Goal: Transaction & Acquisition: Purchase product/service

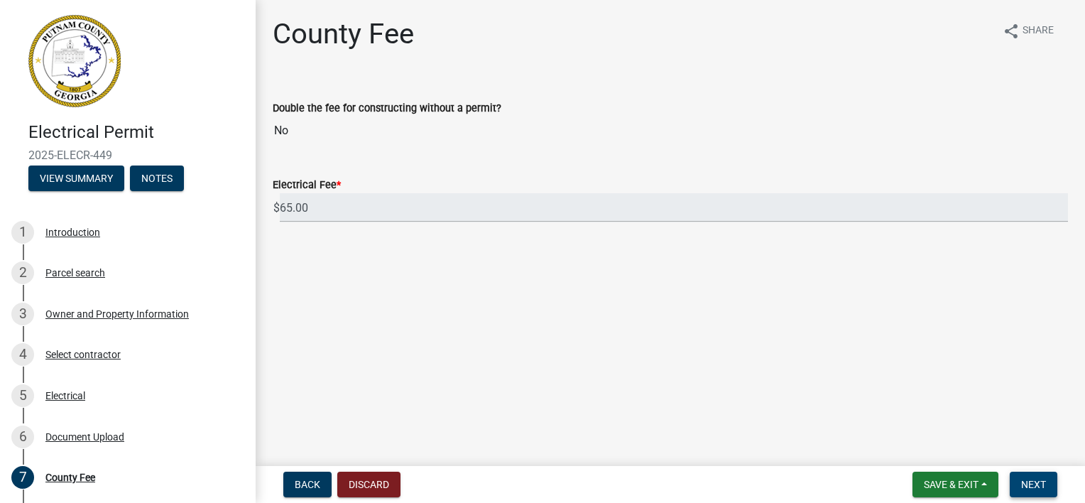
click at [1037, 483] on span "Next" at bounding box center [1033, 484] width 25 height 11
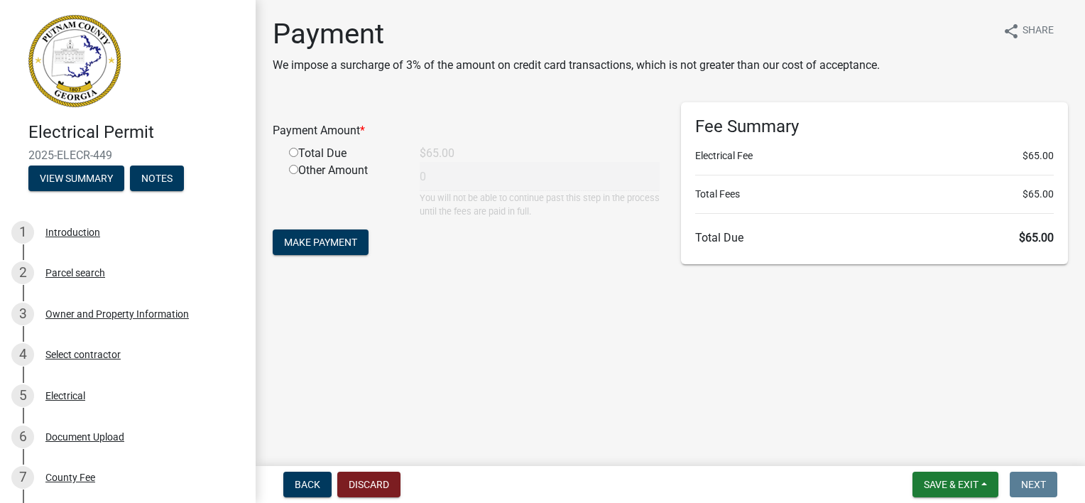
click at [293, 156] on input "radio" at bounding box center [293, 152] width 9 height 9
radio input "true"
type input "65"
click at [305, 247] on span "Make Payment" at bounding box center [320, 241] width 73 height 11
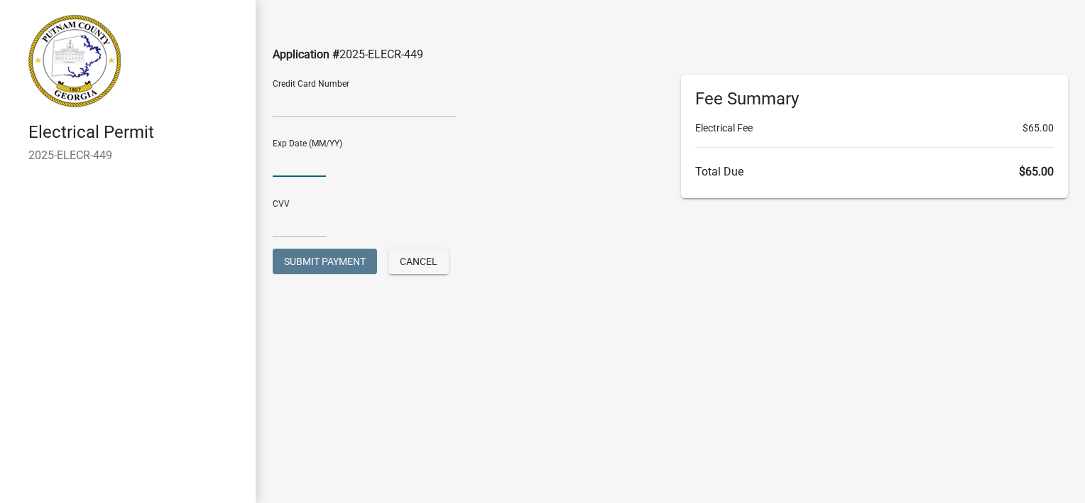
type input "03/27"
click at [323, 217] on input "text" at bounding box center [299, 222] width 53 height 29
type input "503"
click at [533, 435] on main "Application # 2025-ELECR-449 Credit Card Number Exp Date (MM/YY) 03/27 CVV 503 …" at bounding box center [670, 230] width 829 height 460
click at [312, 270] on button "Submit Payment" at bounding box center [325, 262] width 104 height 26
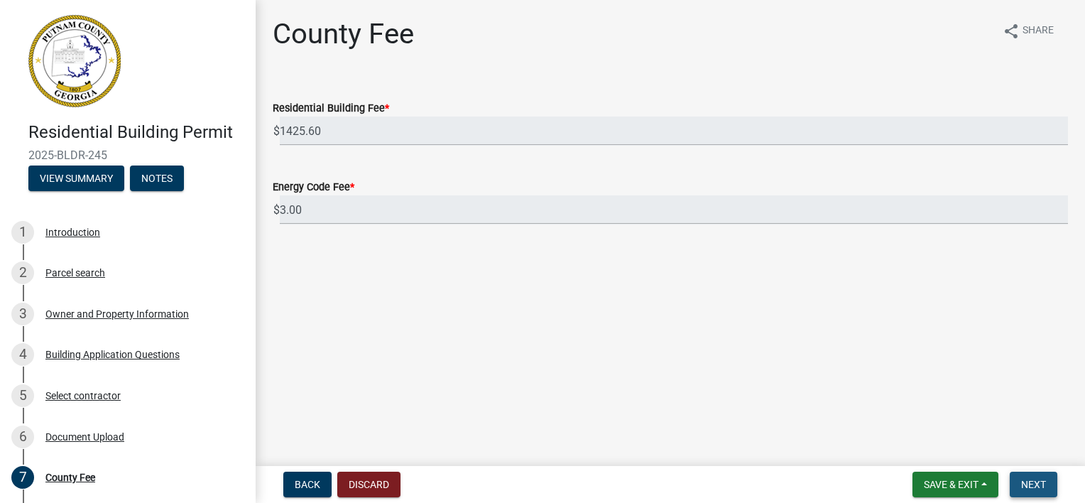
click at [1024, 486] on span "Next" at bounding box center [1033, 484] width 25 height 11
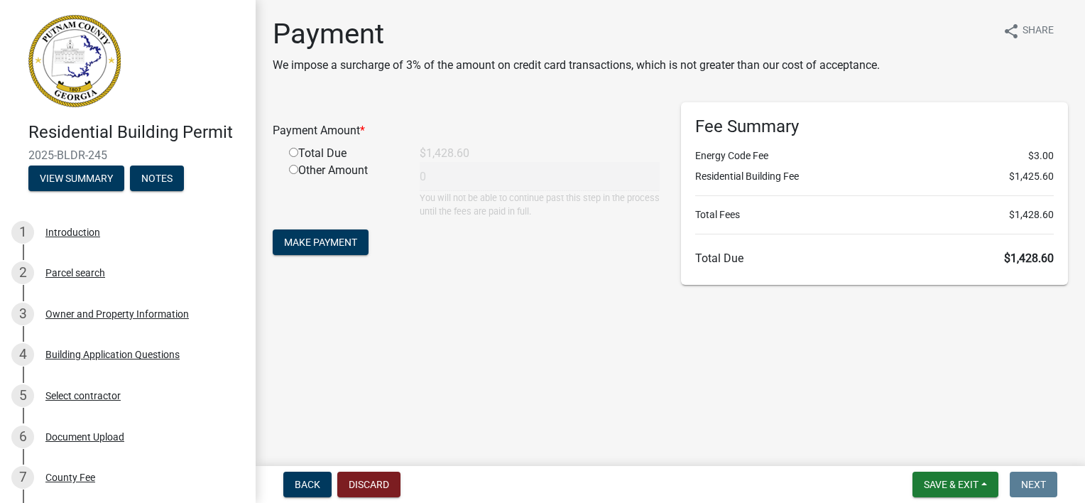
click at [294, 151] on input "radio" at bounding box center [293, 152] width 9 height 9
radio input "true"
type input "1428.6"
click at [327, 245] on span "Make Payment" at bounding box center [320, 241] width 73 height 11
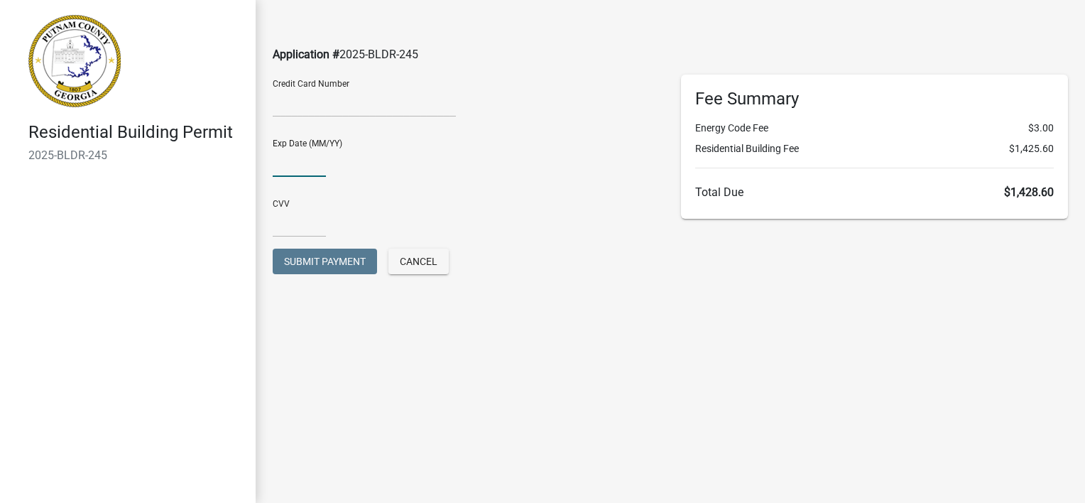
type input "03/27"
click at [301, 227] on input "text" at bounding box center [299, 222] width 53 height 29
type input "503"
click at [748, 392] on main "Application # 2025-BLDR-245 Credit Card Number Exp Date (MM/YY) 03/27 CVV 503 S…" at bounding box center [670, 230] width 829 height 460
click at [322, 261] on span "Submit Payment" at bounding box center [325, 261] width 82 height 11
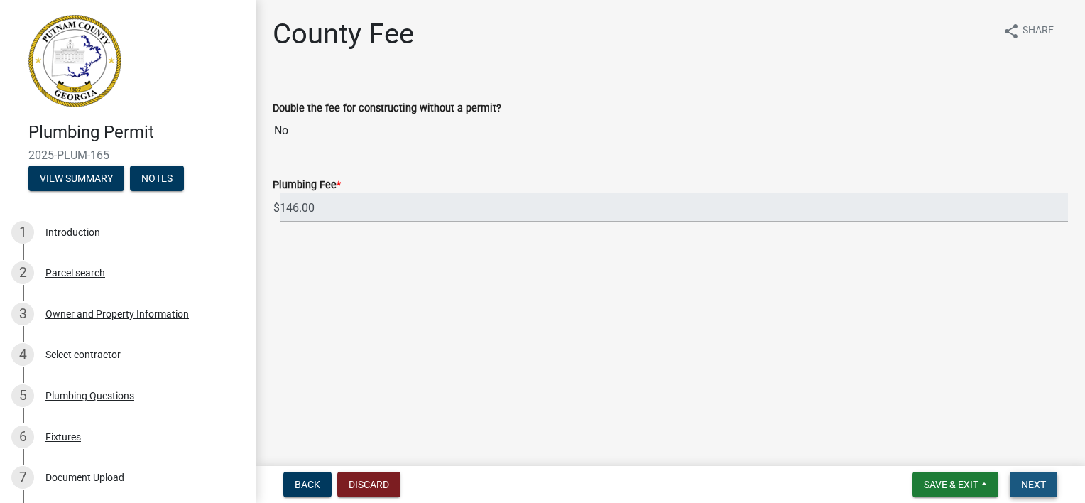
click at [1035, 488] on span "Next" at bounding box center [1033, 484] width 25 height 11
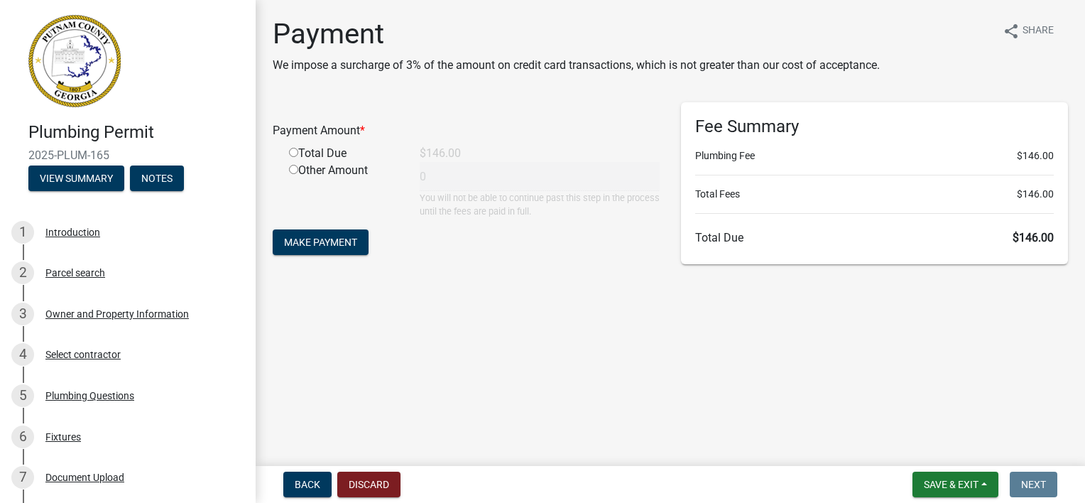
click at [292, 152] on input "radio" at bounding box center [293, 152] width 9 height 9
radio input "true"
type input "146"
click at [333, 237] on span "Make Payment" at bounding box center [320, 241] width 73 height 11
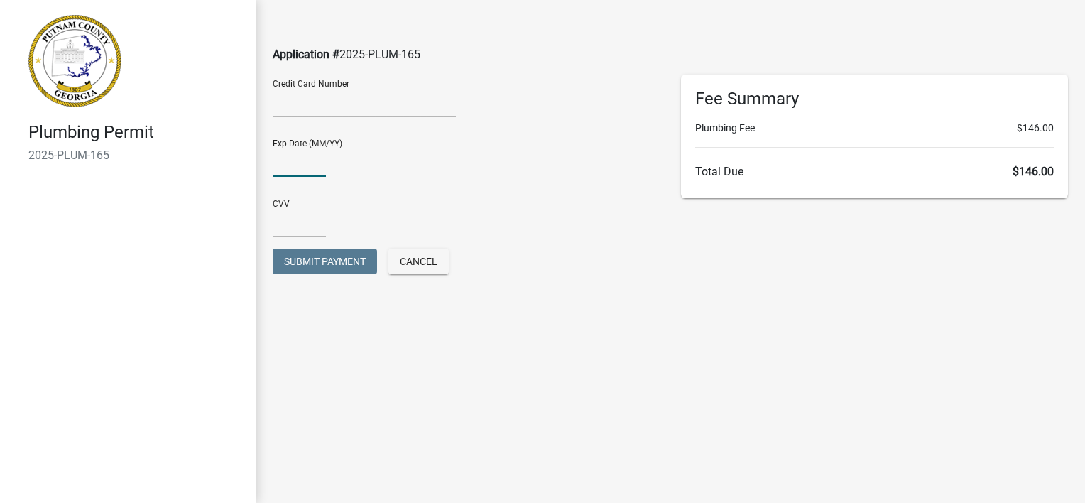
type input "03/27"
click at [304, 233] on input "text" at bounding box center [299, 222] width 53 height 29
type input "503"
drag, startPoint x: 773, startPoint y: 284, endPoint x: 732, endPoint y: 305, distance: 45.4
click at [773, 284] on div "Fee Summary Plumbing Fee $146.00 Total Due $146.00" at bounding box center [874, 188] width 408 height 227
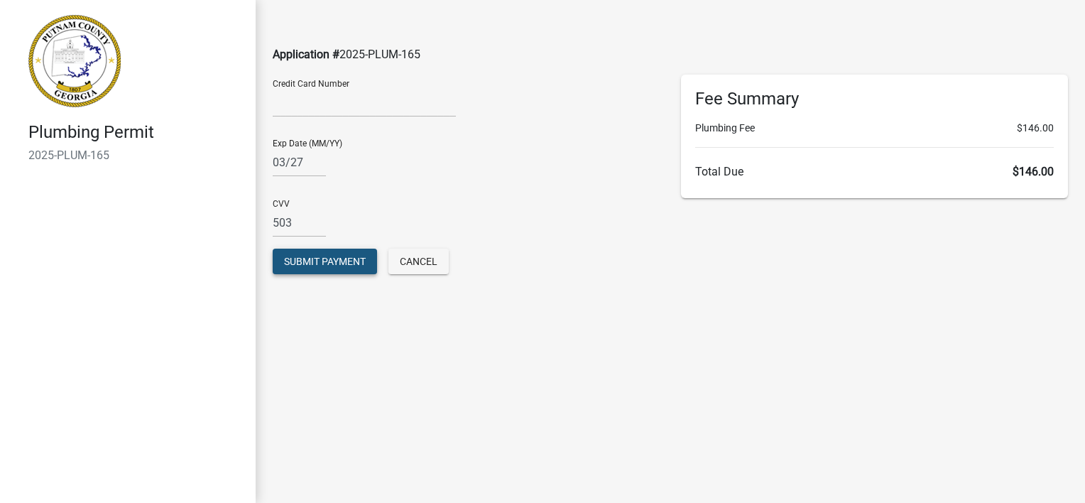
click at [307, 268] on button "Submit Payment" at bounding box center [325, 262] width 104 height 26
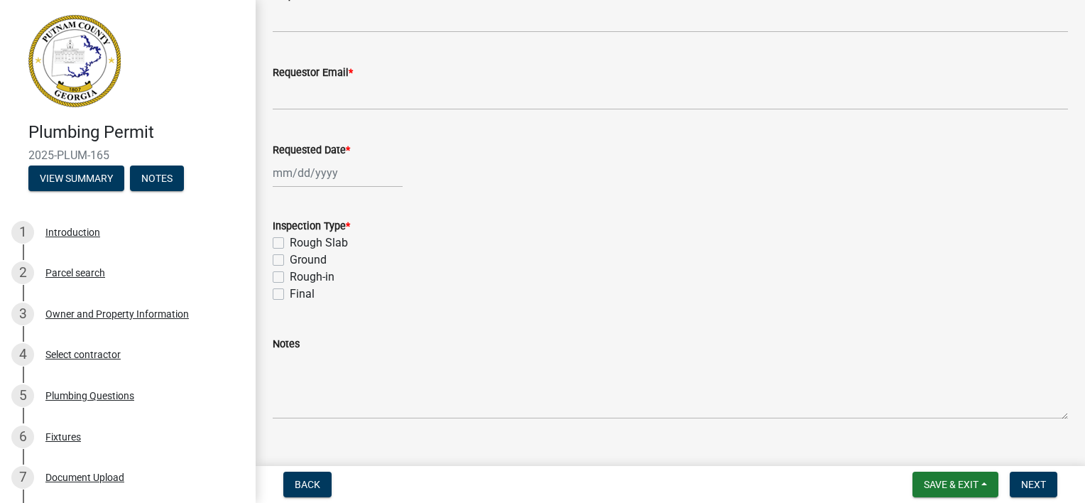
scroll to position [213, 0]
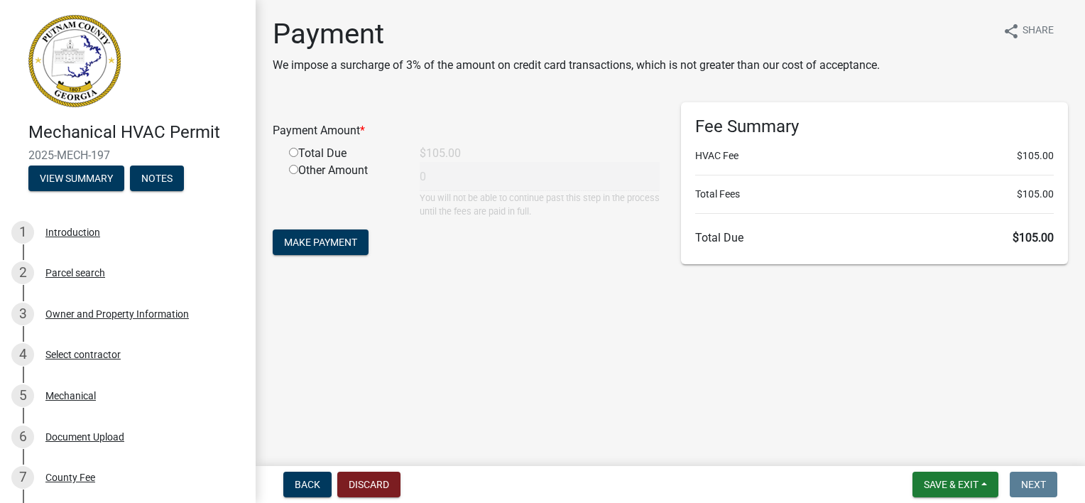
click at [292, 154] on input "radio" at bounding box center [293, 152] width 9 height 9
radio input "true"
type input "105"
click at [315, 251] on button "Make Payment" at bounding box center [321, 242] width 96 height 26
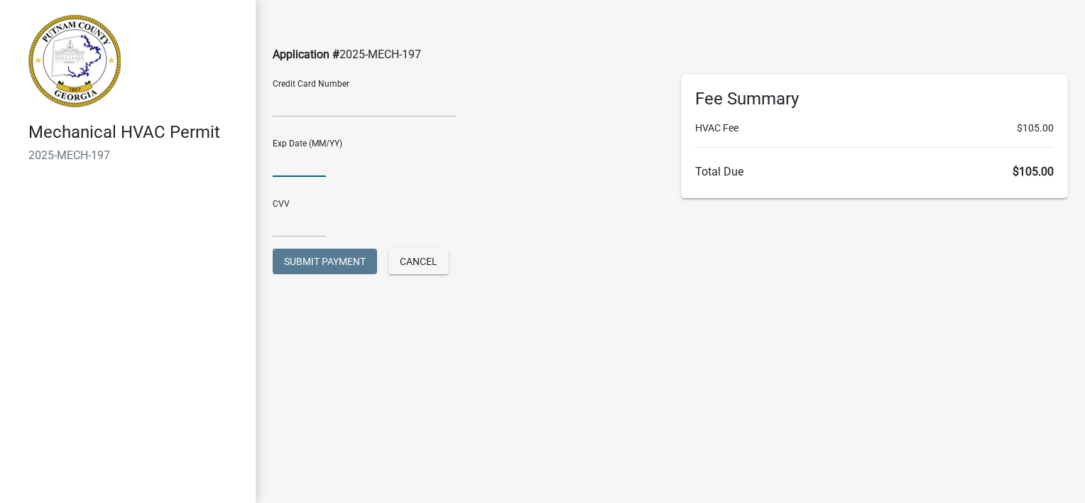
type input "03/27"
click at [307, 235] on input "text" at bounding box center [299, 222] width 53 height 29
type input "503"
drag, startPoint x: 603, startPoint y: 350, endPoint x: 551, endPoint y: 318, distance: 60.9
click at [603, 349] on main "Application # 2025-MECH-197 Credit Card Number Exp Date (MM/YY) 03/27 CVV 503 S…" at bounding box center [670, 230] width 829 height 460
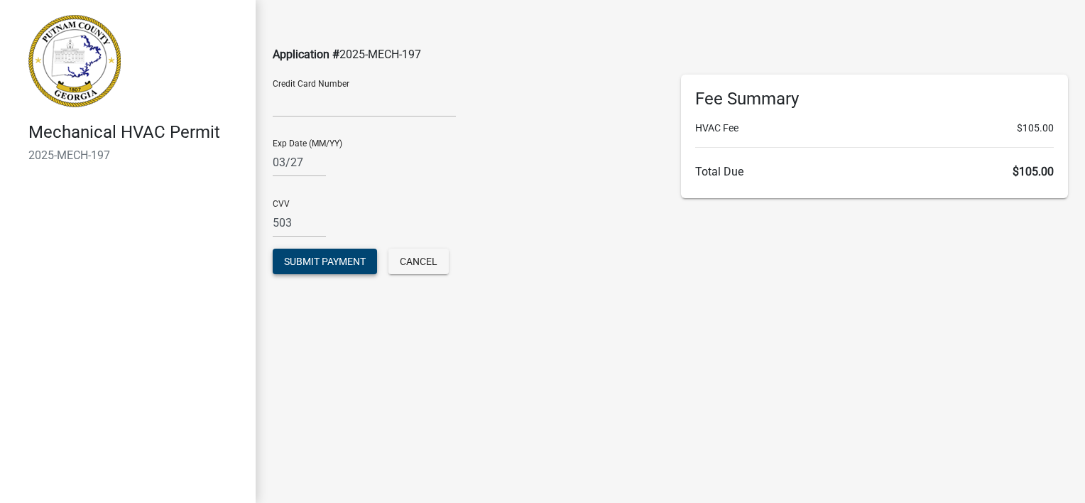
click at [293, 264] on span "Submit Payment" at bounding box center [325, 261] width 82 height 11
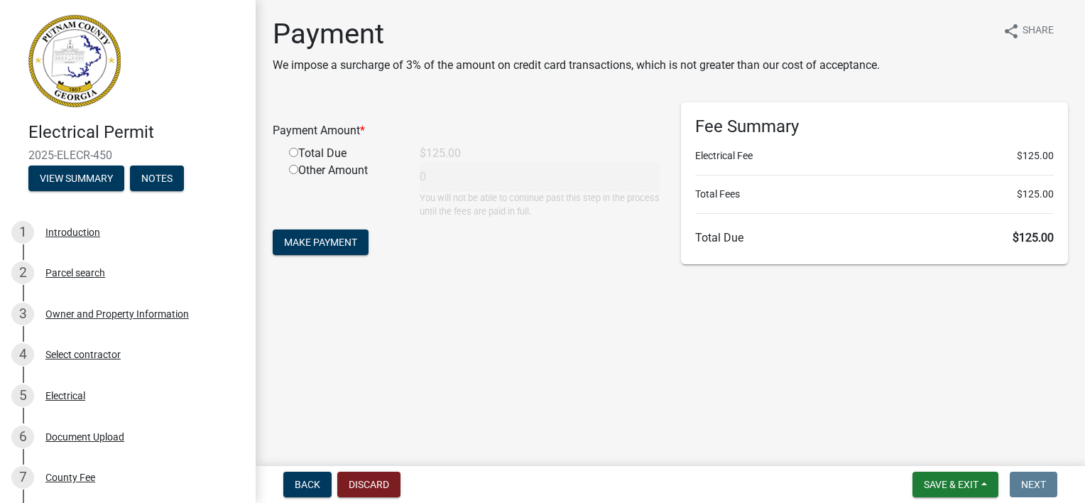
click at [292, 149] on input "radio" at bounding box center [293, 152] width 9 height 9
radio input "true"
type input "125"
click at [314, 245] on span "Make Payment" at bounding box center [320, 241] width 73 height 11
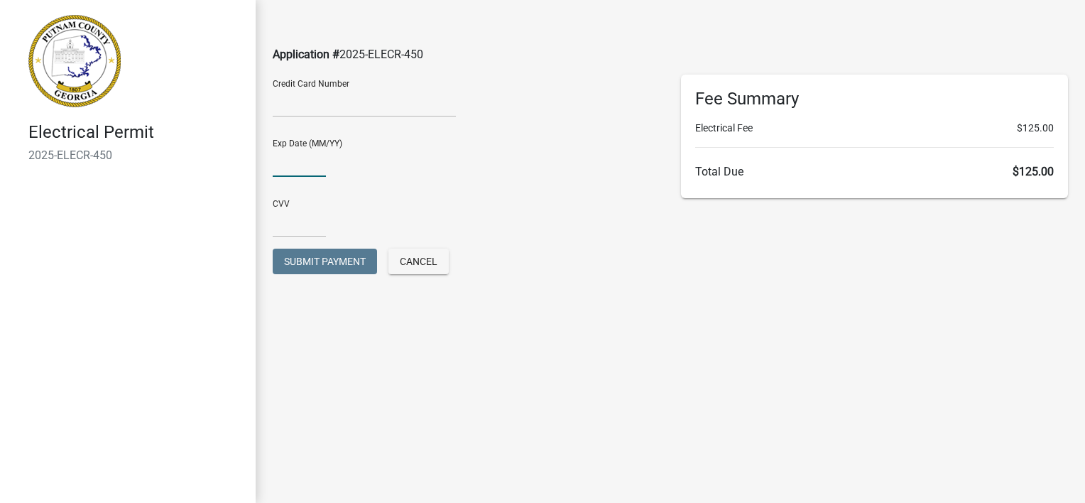
type input "03/27"
click at [285, 224] on input "text" at bounding box center [299, 222] width 53 height 29
type input "503"
drag, startPoint x: 349, startPoint y: 420, endPoint x: 334, endPoint y: 392, distance: 31.8
click at [351, 420] on main "Application # 2025-ELECR-450 Credit Card Number Exp Date (MM/YY) [CREDIT_CARD_D…" at bounding box center [670, 230] width 829 height 460
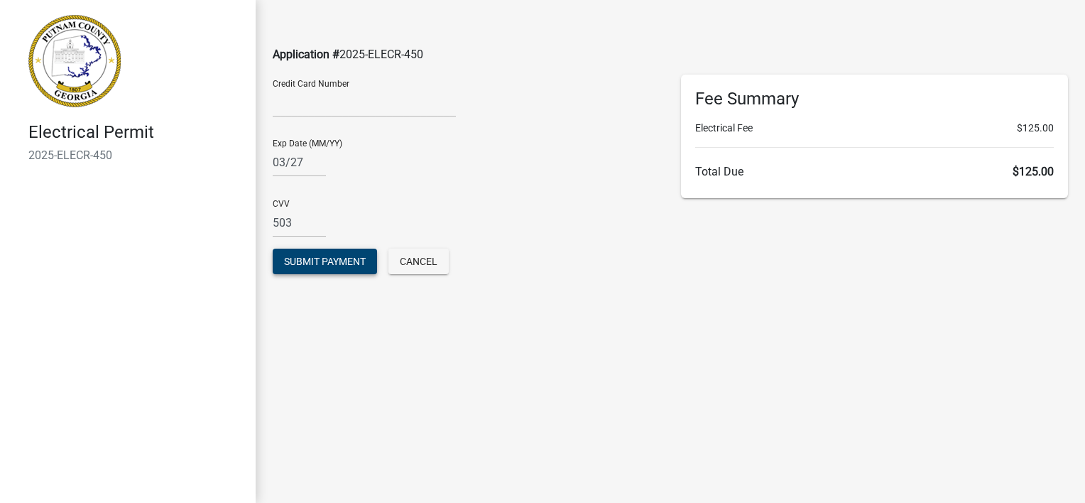
click at [329, 261] on span "Submit Payment" at bounding box center [325, 261] width 82 height 11
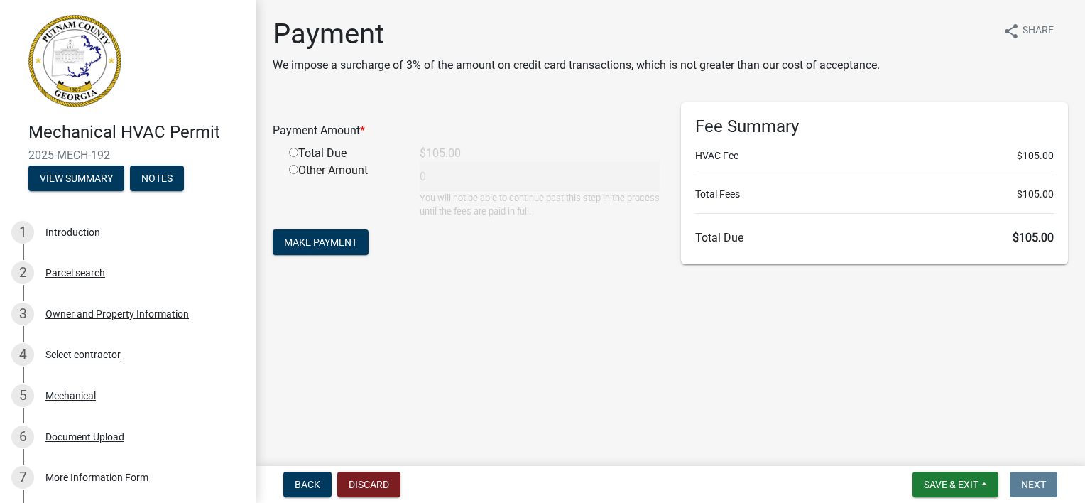
click at [295, 153] on input "radio" at bounding box center [293, 152] width 9 height 9
radio input "true"
type input "105"
click at [312, 236] on span "Make Payment" at bounding box center [320, 241] width 73 height 11
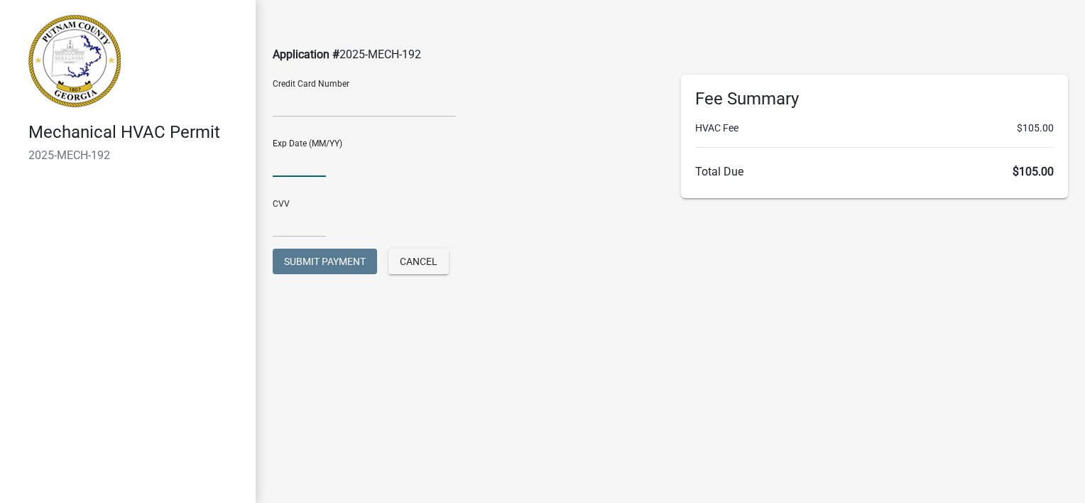
type input "03/27"
click at [300, 224] on input "text" at bounding box center [299, 222] width 53 height 29
type input "503"
click at [664, 395] on main "Application # 2025-MECH-192 Credit Card Number Exp Date (MM/YY) [CREDIT_CARD_DA…" at bounding box center [670, 230] width 829 height 460
click at [312, 256] on span "Submit Payment" at bounding box center [325, 261] width 82 height 11
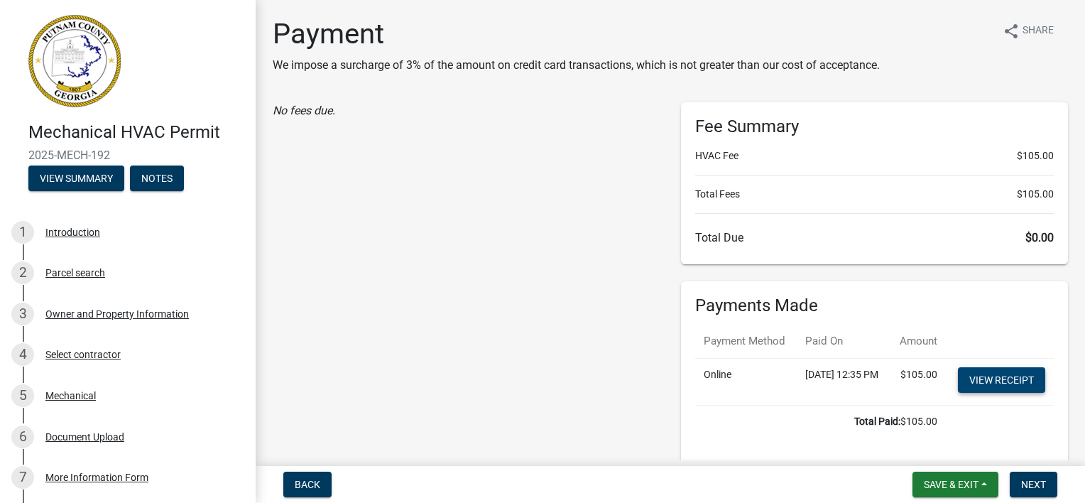
click at [1020, 393] on link "View receipt" at bounding box center [1001, 380] width 87 height 26
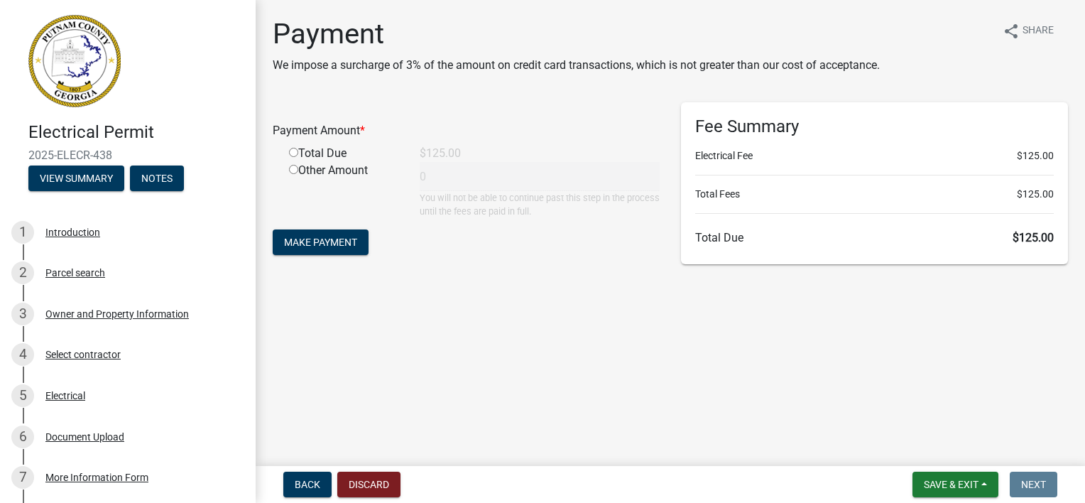
click at [297, 153] on input "radio" at bounding box center [293, 152] width 9 height 9
radio input "true"
type input "125"
click at [334, 256] on form "Payment Amount * Total Due $125.00 Other Amount 125 You will not be able to con…" at bounding box center [466, 180] width 387 height 156
click at [344, 248] on button "Make Payment" at bounding box center [321, 242] width 96 height 26
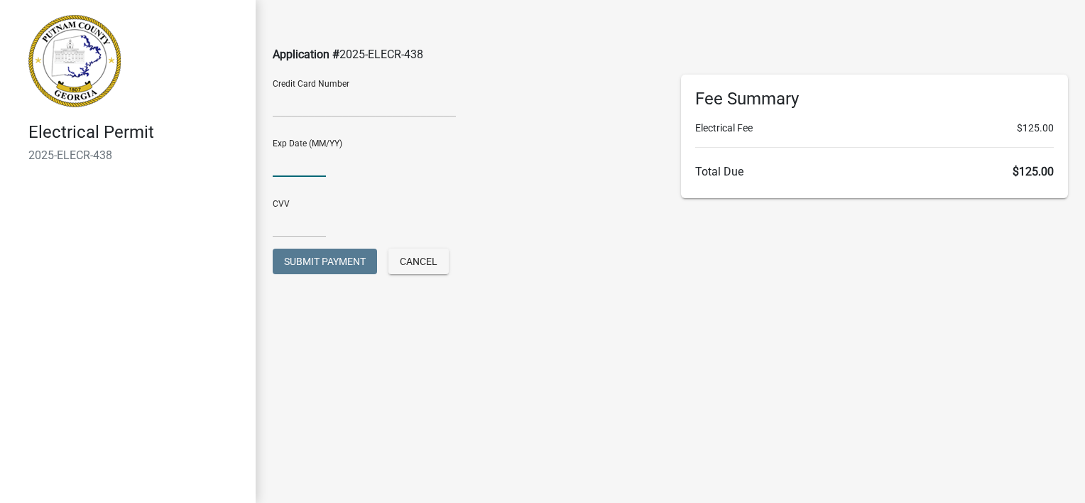
type input "03/27"
click at [310, 224] on input "text" at bounding box center [299, 222] width 53 height 29
type input "503"
click at [454, 156] on div "Exp Date (MM/YY) 03/27" at bounding box center [466, 152] width 387 height 49
click at [349, 268] on button "Submit Payment" at bounding box center [325, 262] width 104 height 26
